Goal: Information Seeking & Learning: Understand process/instructions

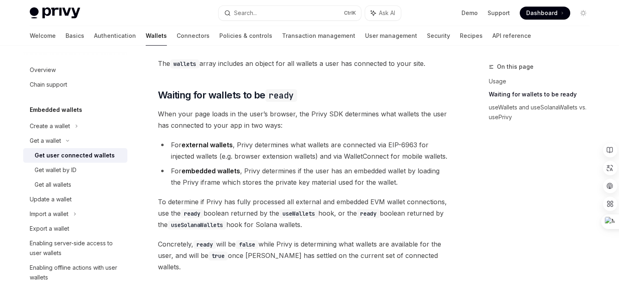
scroll to position [610, 0]
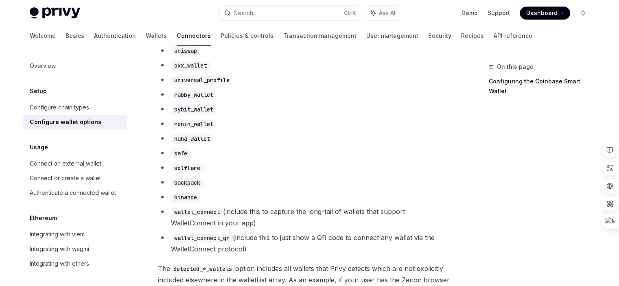
scroll to position [589, 0]
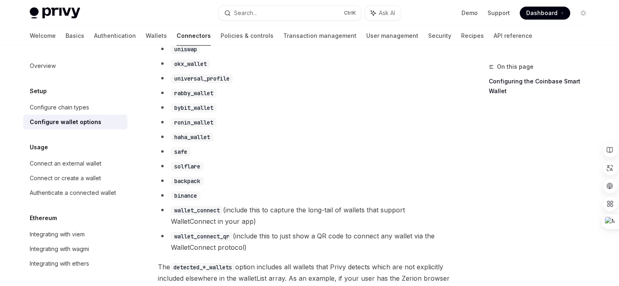
click at [209, 239] on code "wallet_connect_qr" at bounding box center [202, 236] width 62 height 9
click at [328, 201] on li "binance" at bounding box center [304, 194] width 293 height 11
click at [203, 240] on code "wallet_connect_qr" at bounding box center [202, 236] width 62 height 9
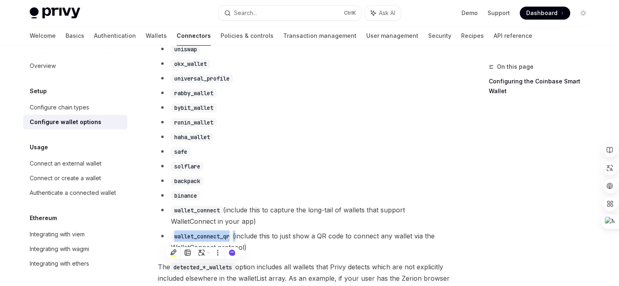
click at [224, 241] on code "wallet_connect_qr" at bounding box center [202, 236] width 62 height 9
click at [226, 241] on code "wallet_connect_qr" at bounding box center [202, 236] width 62 height 9
drag, startPoint x: 231, startPoint y: 242, endPoint x: 172, endPoint y: 240, distance: 59.0
click at [172, 240] on code "wallet_connect_qr" at bounding box center [202, 236] width 62 height 9
copy code "wallet_connect_qr"
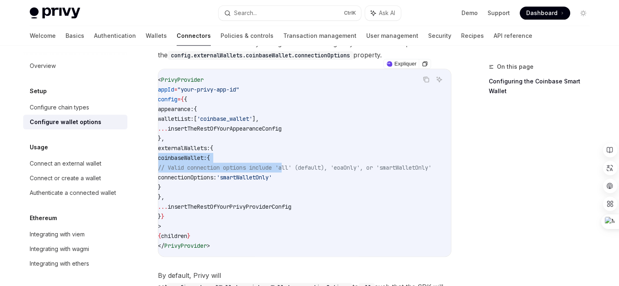
scroll to position [0, 0]
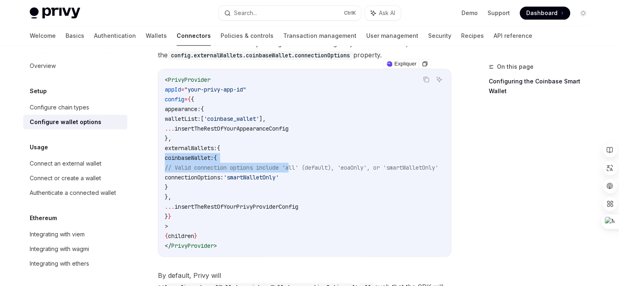
drag, startPoint x: 294, startPoint y: 161, endPoint x: 159, endPoint y: 149, distance: 134.7
click at [159, 149] on div "< PrivyProvider appId = "your-privy-app-id" config = { { appearance: { walletLi…" at bounding box center [304, 162] width 292 height 187
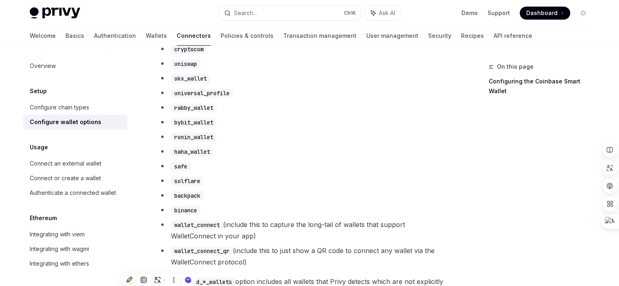
scroll to position [670, 0]
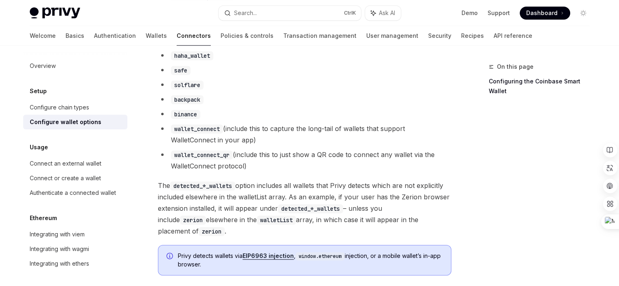
click at [203, 133] on code "wallet_connect" at bounding box center [197, 128] width 52 height 9
click at [225, 120] on li "binance" at bounding box center [304, 113] width 293 height 11
drag, startPoint x: 221, startPoint y: 133, endPoint x: 173, endPoint y: 133, distance: 48.0
click at [173, 133] on code "wallet_connect" at bounding box center [197, 128] width 52 height 9
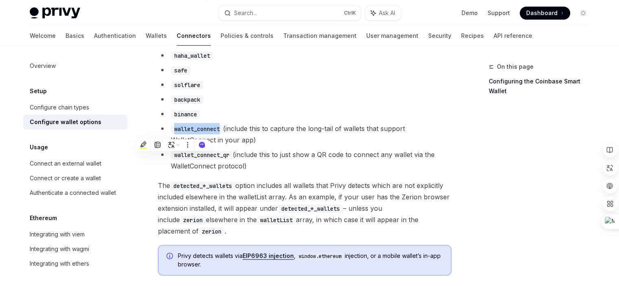
copy code "wallet_connect"
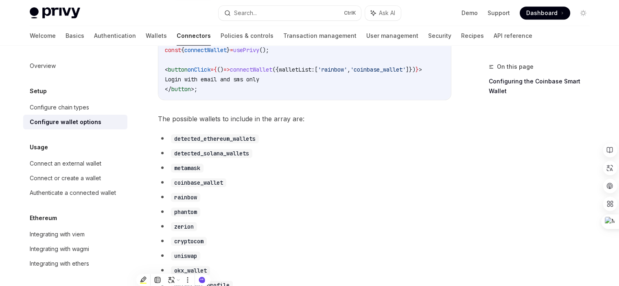
scroll to position [386, 0]
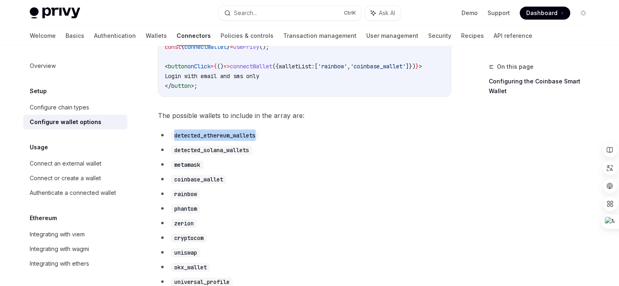
drag, startPoint x: 259, startPoint y: 140, endPoint x: 174, endPoint y: 139, distance: 84.6
click at [174, 139] on code "detected_ethereum_wallets" at bounding box center [215, 135] width 88 height 9
copy code "detected_ethereum_wallets"
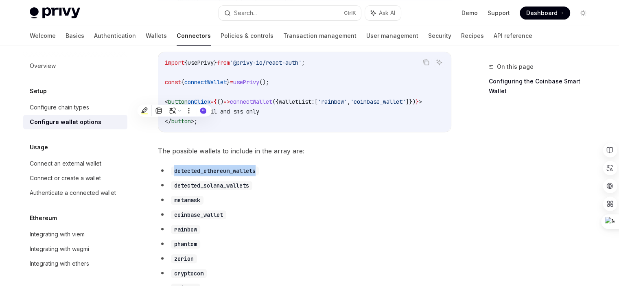
scroll to position [345, 0]
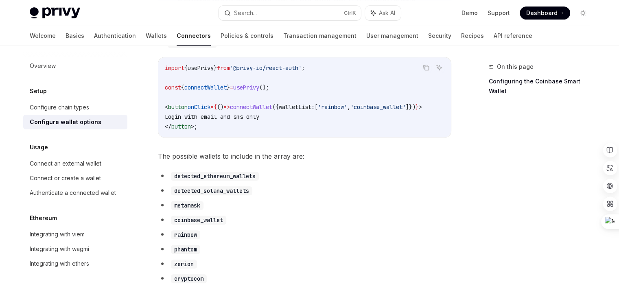
click at [304, 211] on li "metamask" at bounding box center [304, 204] width 293 height 11
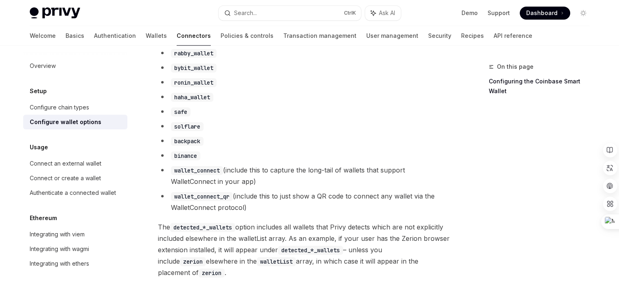
scroll to position [629, 0]
click at [205, 199] on code "wallet_connect_qr" at bounding box center [202, 195] width 62 height 9
click at [207, 174] on code "wallet_connect" at bounding box center [197, 169] width 52 height 9
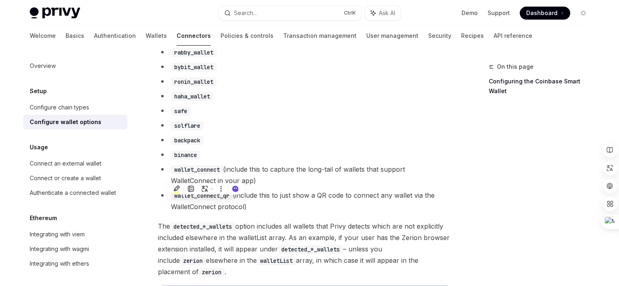
click at [198, 200] on code "wallet_connect_qr" at bounding box center [202, 195] width 62 height 9
click at [244, 201] on li "wallet_connect_qr (include this to just show a QR code to connect any wallet vi…" at bounding box center [304, 200] width 293 height 23
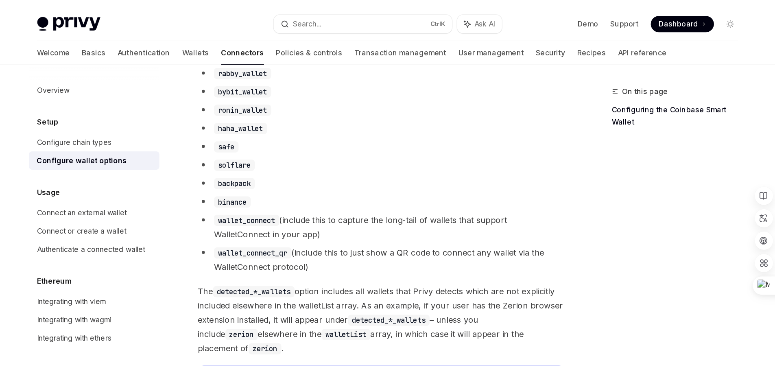
scroll to position [630, 0]
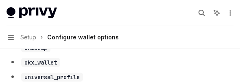
type textarea "*"
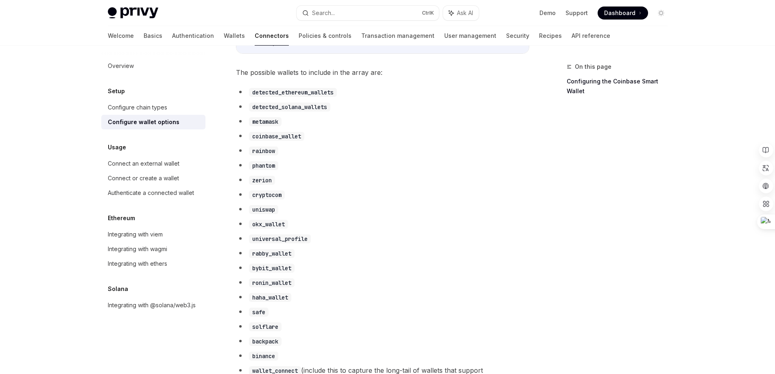
scroll to position [427, 0]
click at [281, 143] on code "coinbase_wallet" at bounding box center [276, 138] width 55 height 9
copy code "coinbase_wallet"
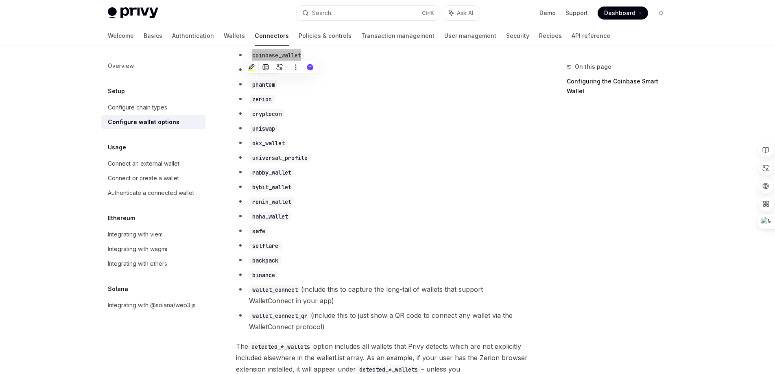
scroll to position [508, 0]
drag, startPoint x: 350, startPoint y: 142, endPoint x: 324, endPoint y: 130, distance: 28.6
click at [350, 135] on li "uniswap" at bounding box center [382, 129] width 293 height 11
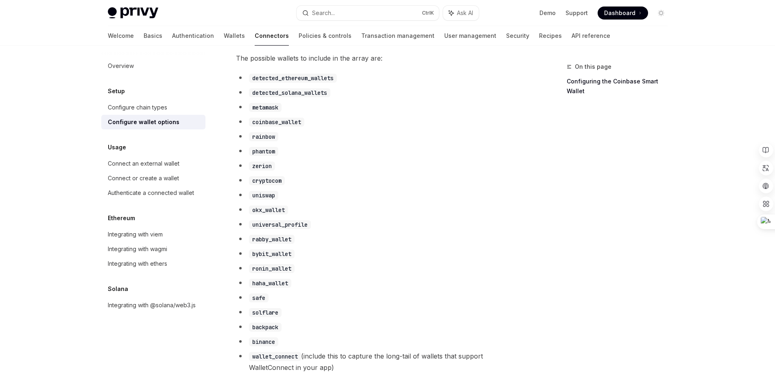
scroll to position [427, 0]
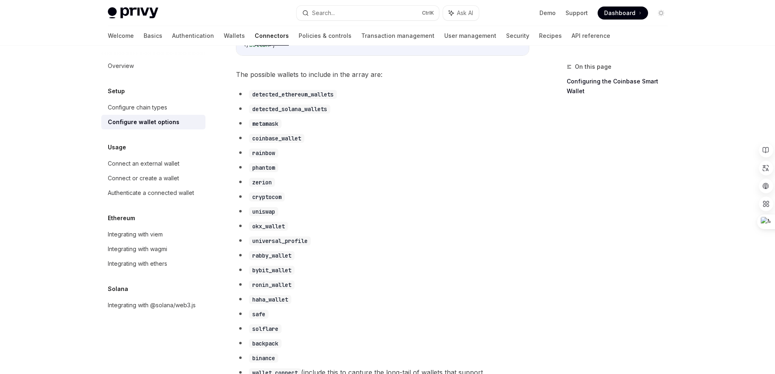
click at [271, 128] on code "metamask" at bounding box center [265, 123] width 33 height 9
copy code "metamask"
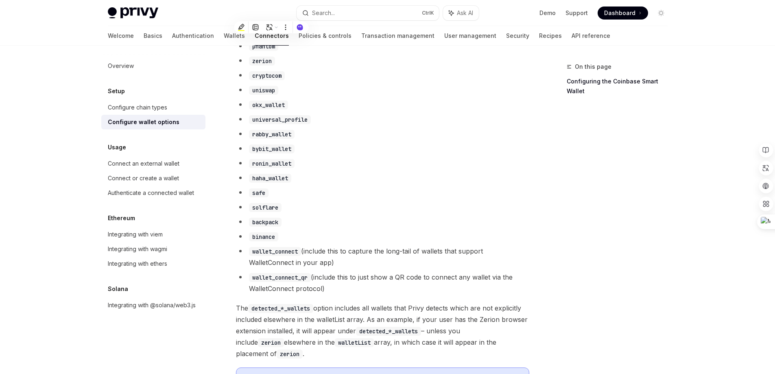
scroll to position [549, 0]
click at [271, 255] on code "wallet_connect" at bounding box center [275, 250] width 52 height 9
click at [259, 254] on code "wallet_connect" at bounding box center [275, 250] width 52 height 9
click at [260, 255] on code "wallet_connect" at bounding box center [275, 250] width 52 height 9
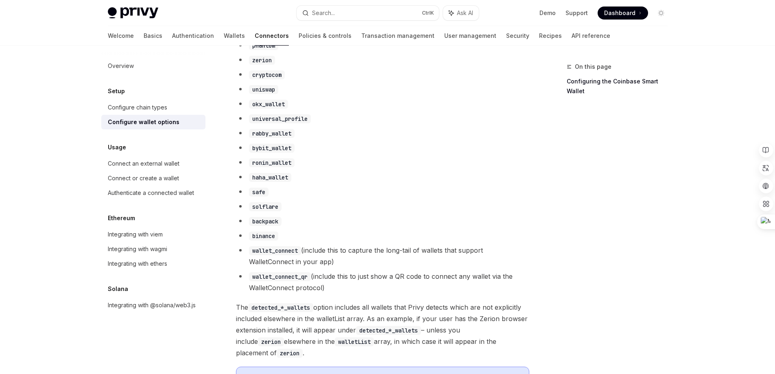
click at [309, 253] on li "wallet_connect (include this to capture the long-tail of wallets that support W…" at bounding box center [382, 255] width 293 height 23
drag, startPoint x: 300, startPoint y: 256, endPoint x: 249, endPoint y: 257, distance: 51.3
click at [249, 255] on code "wallet_connect" at bounding box center [275, 250] width 52 height 9
copy code "wallet_connect"
